Goal: Use online tool/utility: Use online tool/utility

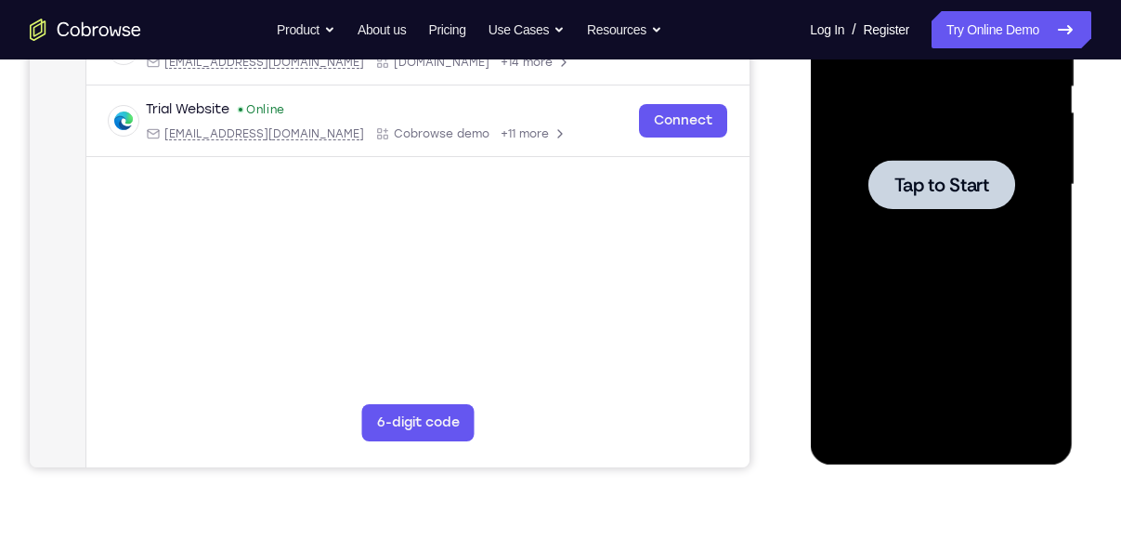
click at [935, 200] on div at bounding box center [940, 184] width 147 height 49
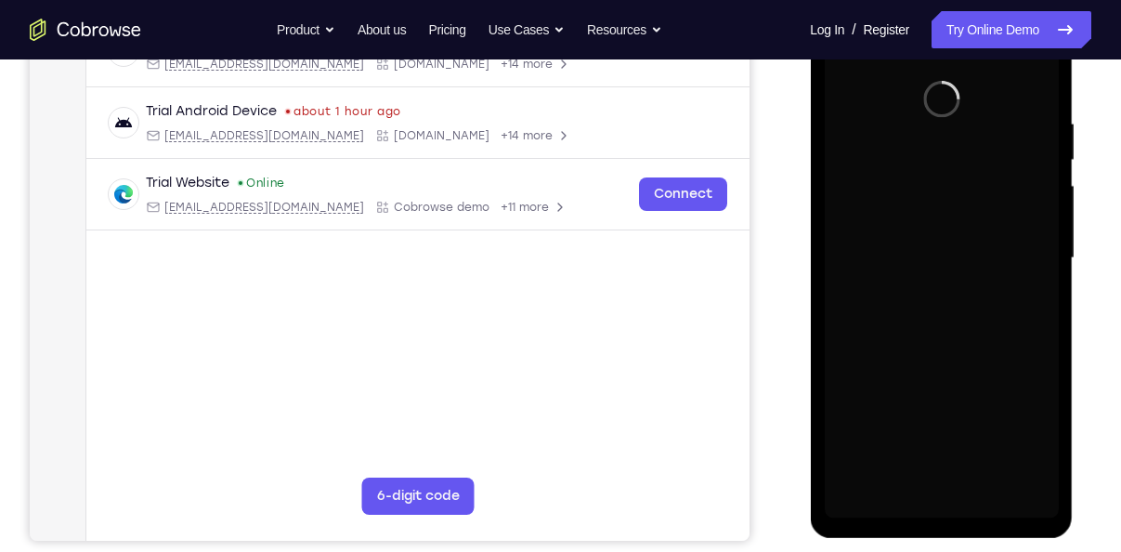
scroll to position [324, 0]
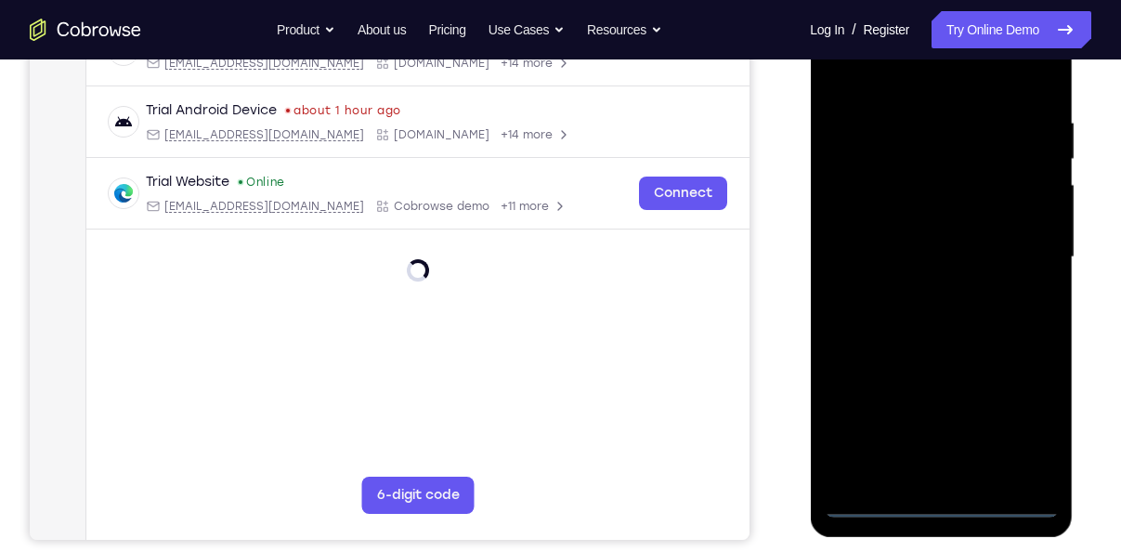
click at [942, 500] on div at bounding box center [941, 257] width 234 height 520
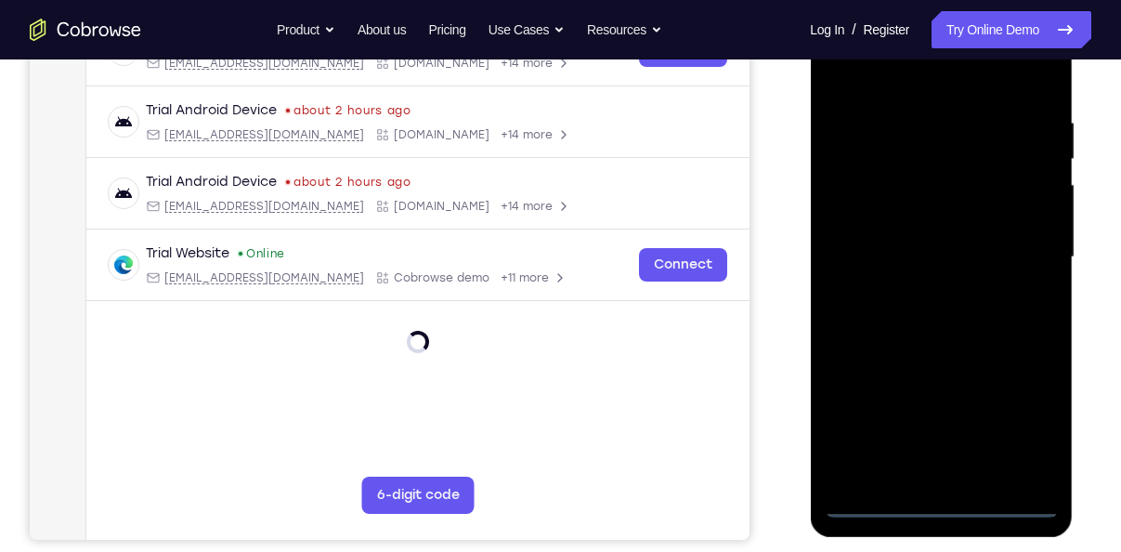
click at [1029, 422] on div at bounding box center [941, 257] width 234 height 520
click at [907, 83] on div at bounding box center [941, 257] width 234 height 520
click at [1018, 248] on div at bounding box center [941, 257] width 234 height 520
click at [959, 476] on div at bounding box center [941, 257] width 234 height 520
click at [918, 242] on div at bounding box center [941, 257] width 234 height 520
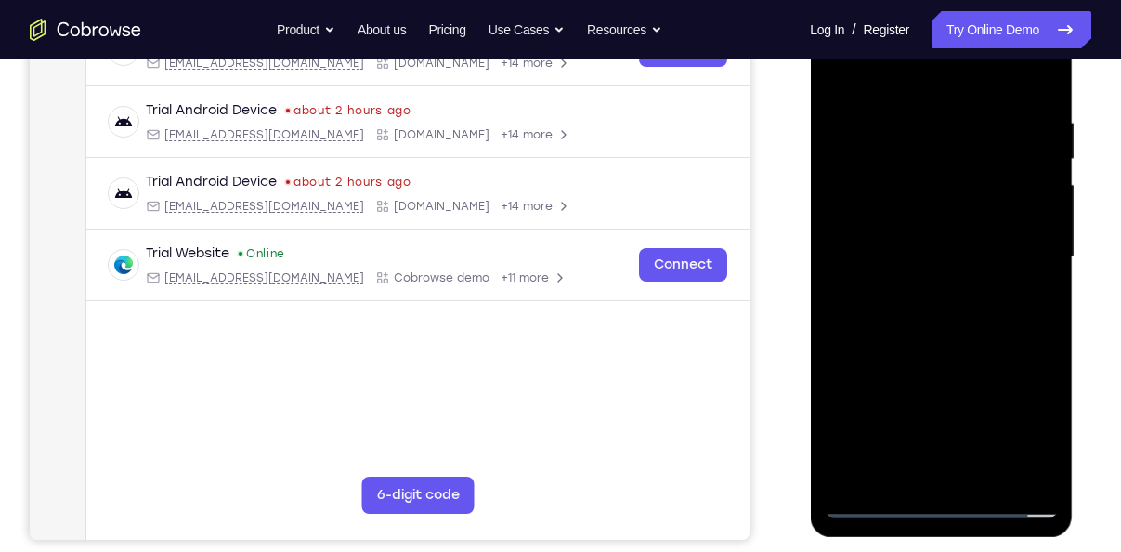
click at [909, 224] on div at bounding box center [941, 257] width 234 height 520
click at [910, 258] on div at bounding box center [941, 257] width 234 height 520
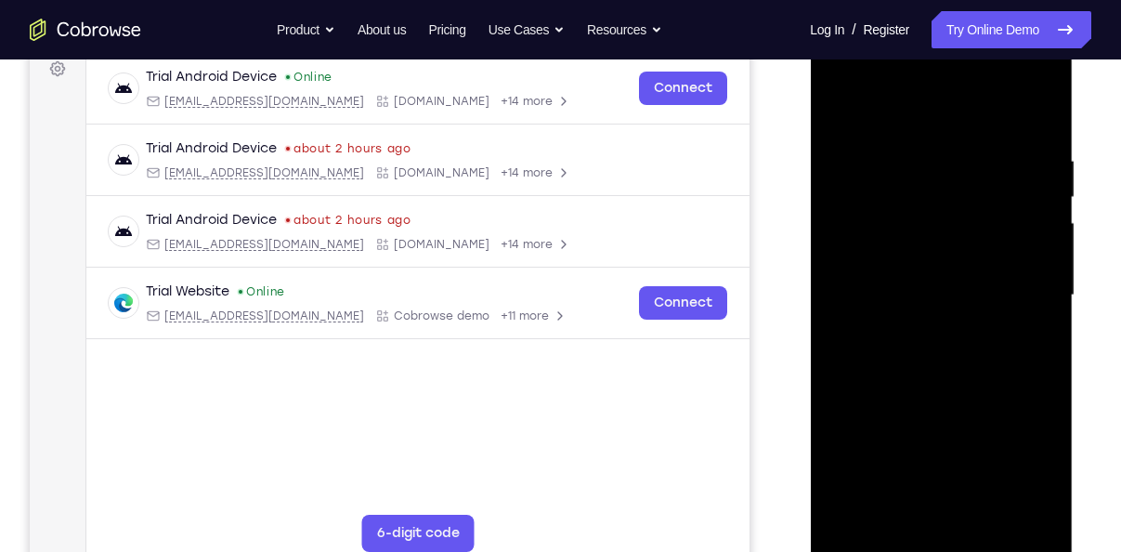
scroll to position [292, 0]
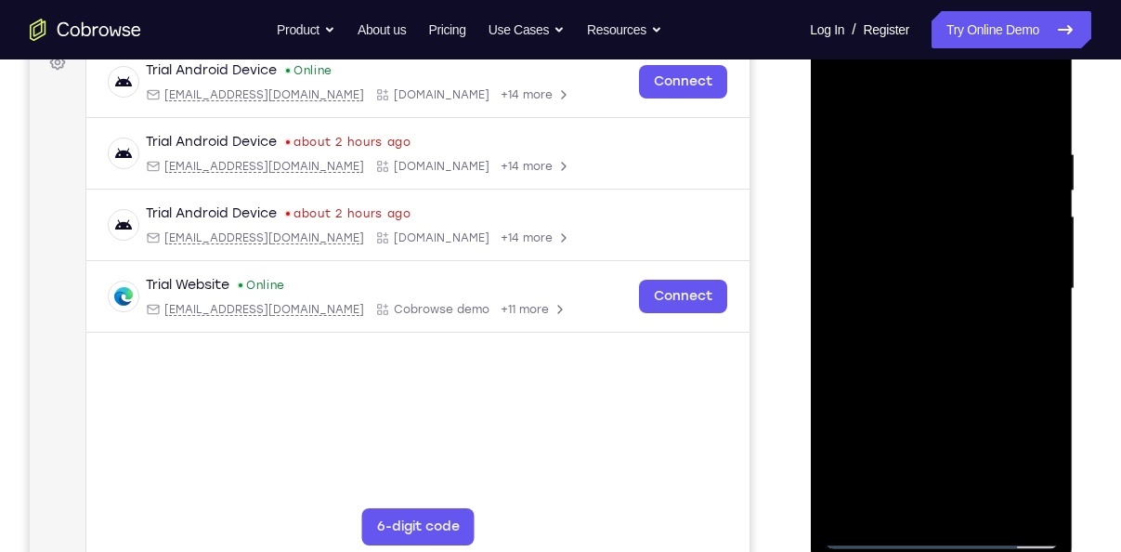
click at [902, 343] on div at bounding box center [941, 289] width 234 height 520
click at [918, 370] on div at bounding box center [941, 289] width 234 height 520
click at [910, 146] on div at bounding box center [941, 289] width 234 height 520
click at [1039, 112] on div at bounding box center [941, 289] width 234 height 520
click at [988, 502] on div at bounding box center [941, 289] width 234 height 520
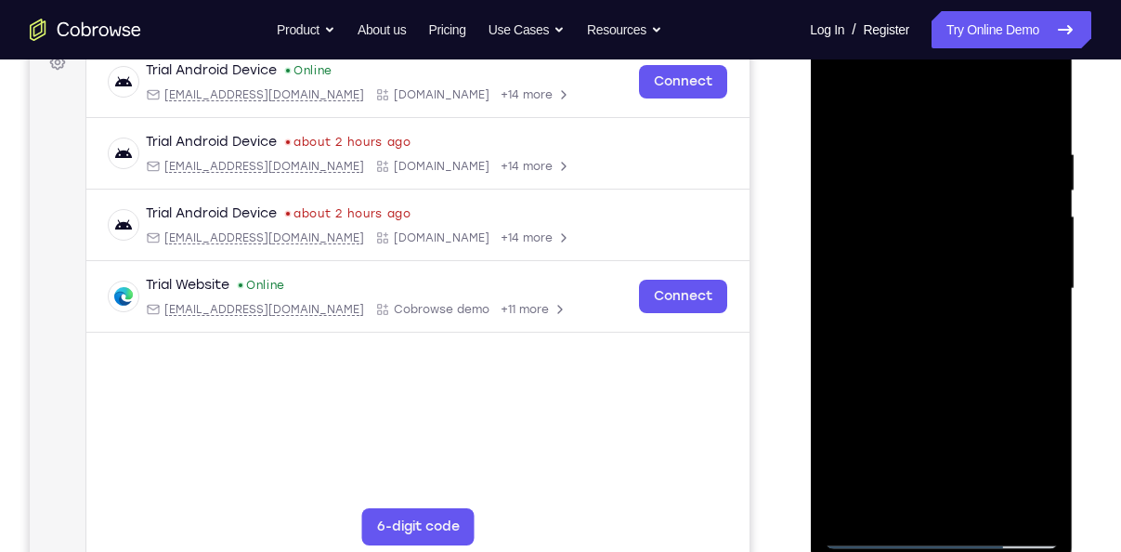
click at [946, 388] on div at bounding box center [941, 289] width 234 height 520
click at [922, 282] on div at bounding box center [941, 289] width 234 height 520
click at [915, 499] on div at bounding box center [941, 289] width 234 height 520
click at [870, 340] on div at bounding box center [941, 289] width 234 height 520
click at [1035, 470] on div at bounding box center [941, 289] width 234 height 520
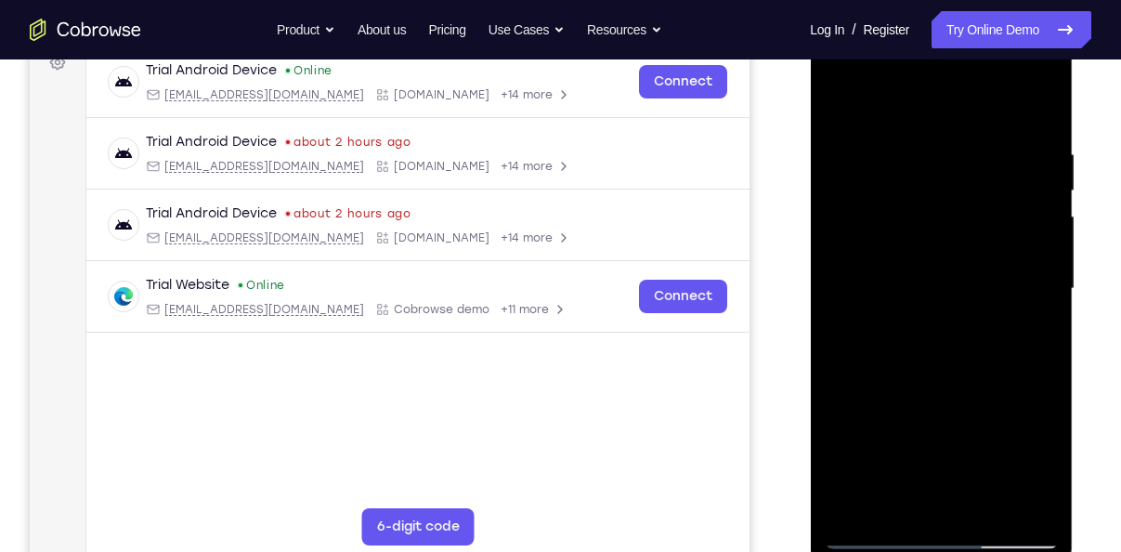
click at [1035, 470] on div at bounding box center [941, 289] width 234 height 520
click at [933, 366] on div at bounding box center [941, 289] width 234 height 520
click at [1025, 332] on div at bounding box center [941, 289] width 234 height 520
click at [939, 368] on div at bounding box center [941, 289] width 234 height 520
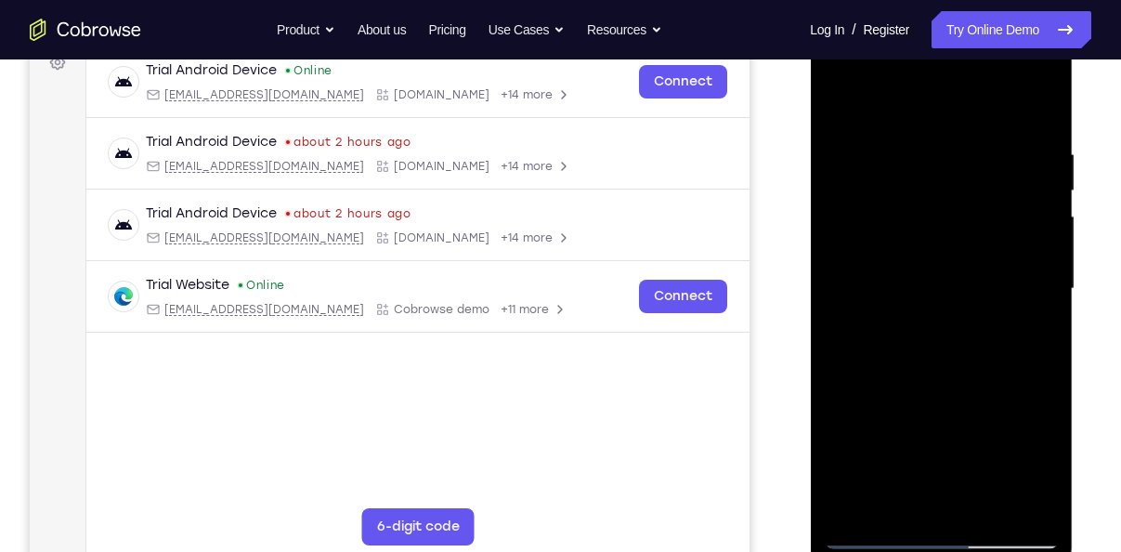
click at [1003, 367] on div at bounding box center [941, 289] width 234 height 520
click at [939, 368] on div at bounding box center [941, 289] width 234 height 520
click at [946, 371] on div at bounding box center [941, 289] width 234 height 520
click at [941, 370] on div at bounding box center [941, 289] width 234 height 520
click at [1019, 367] on div at bounding box center [941, 289] width 234 height 520
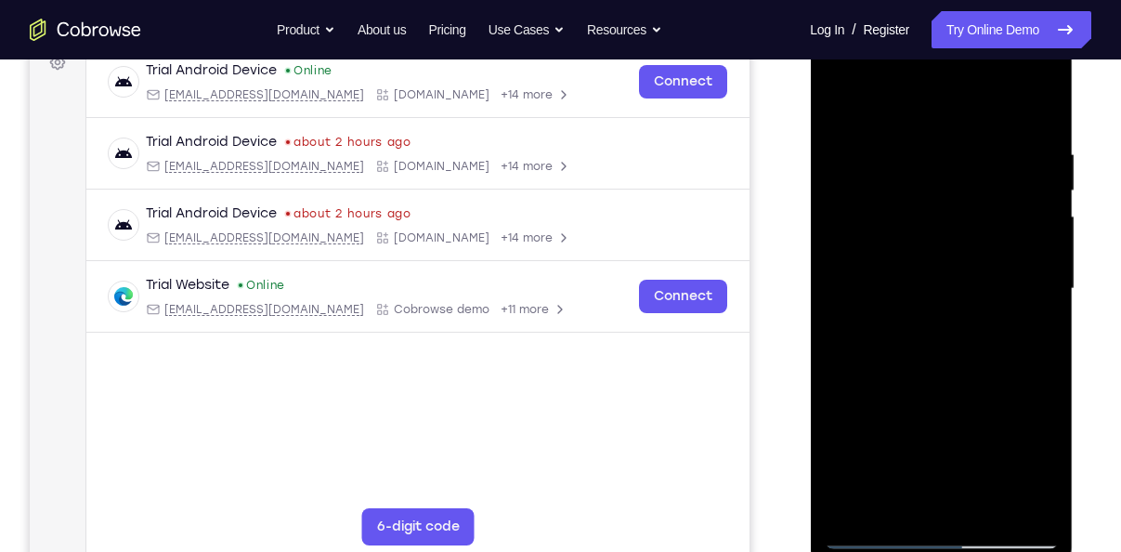
click at [1032, 333] on div at bounding box center [941, 289] width 234 height 520
click at [838, 107] on div at bounding box center [941, 289] width 234 height 520
click at [839, 99] on div at bounding box center [941, 289] width 234 height 520
